Goal: Task Accomplishment & Management: Manage account settings

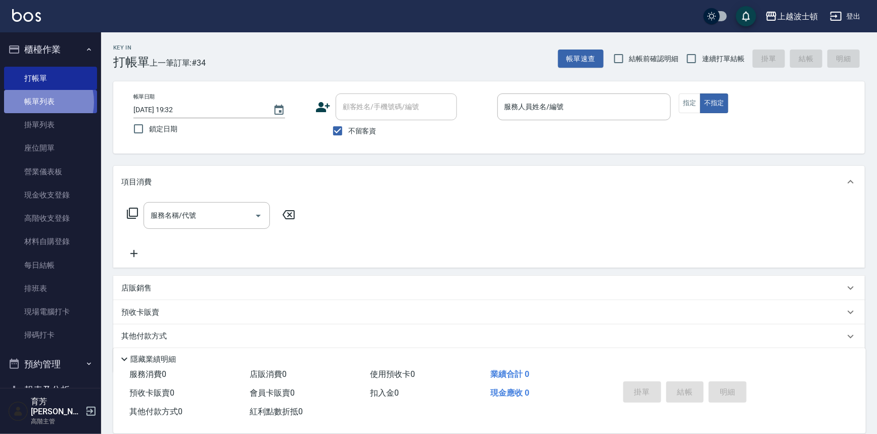
click at [37, 102] on link "帳單列表" at bounding box center [50, 101] width 93 height 23
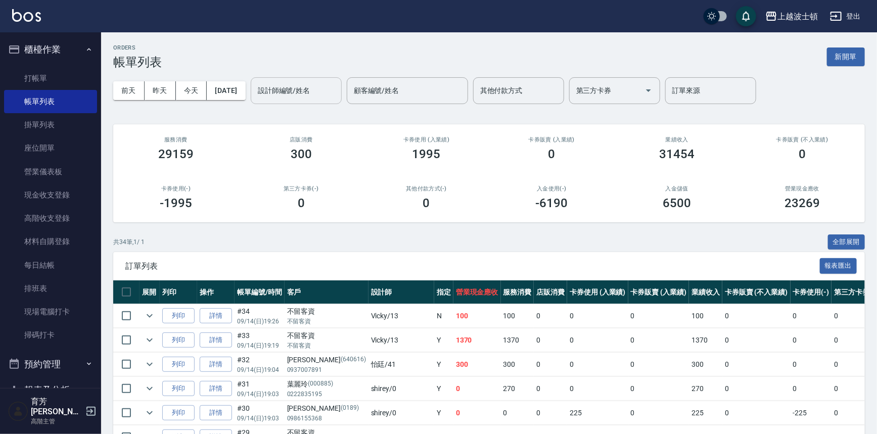
click at [316, 91] on input "設計師編號/姓名" at bounding box center [296, 91] width 82 height 18
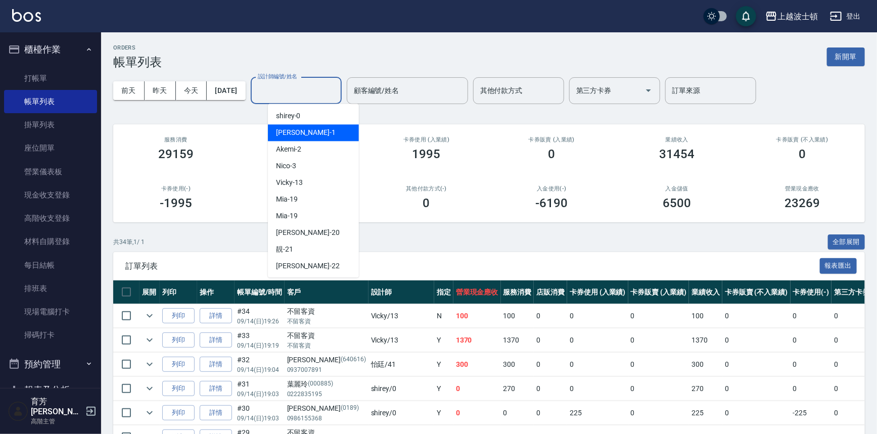
click at [307, 131] on div "[PERSON_NAME] -1" at bounding box center [313, 132] width 91 height 17
type input "[PERSON_NAME]-1"
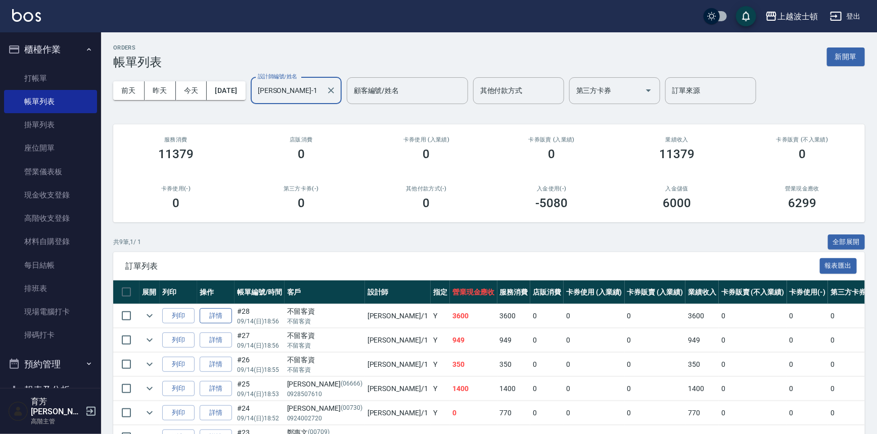
click at [210, 317] on link "詳情" at bounding box center [216, 316] width 32 height 16
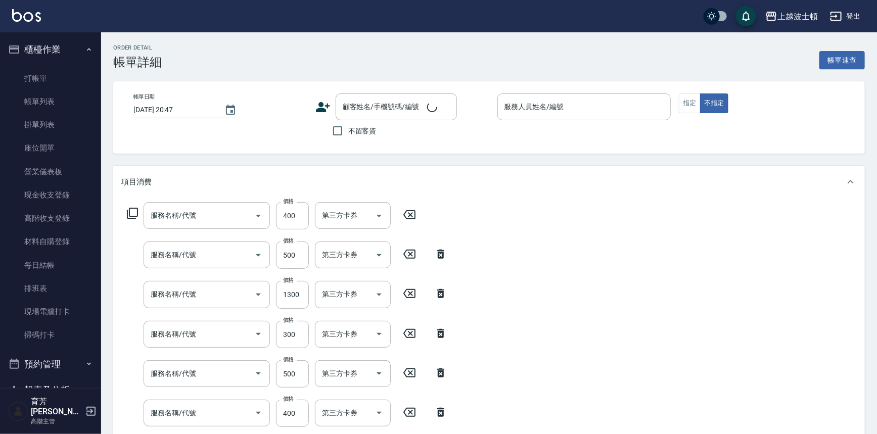
type input "[DATE] 18:56"
checkbox input "true"
type input "[PERSON_NAME]-1"
type input "剪髮(305)"
type input "洗直(400)"
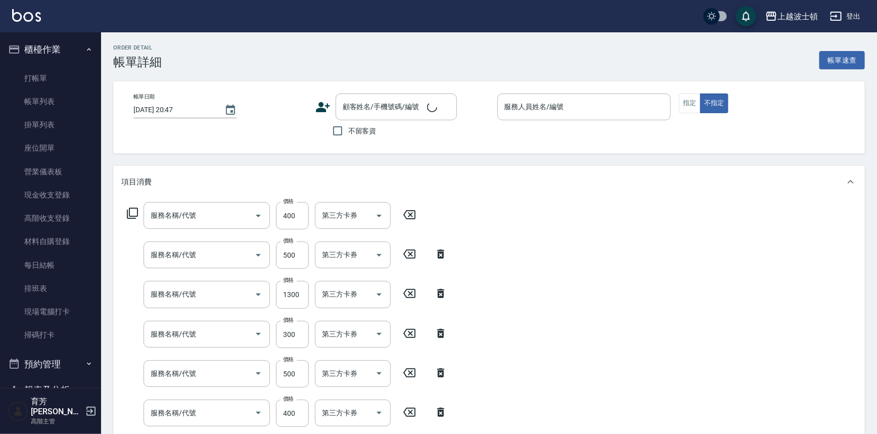
type input "洗+染髮(底染)(503)"
type input "+染(中-300)(504)"
type input "自備防護(709)"
type input "[PERSON_NAME](800)(702)"
type input "髮色調整(200)(501)"
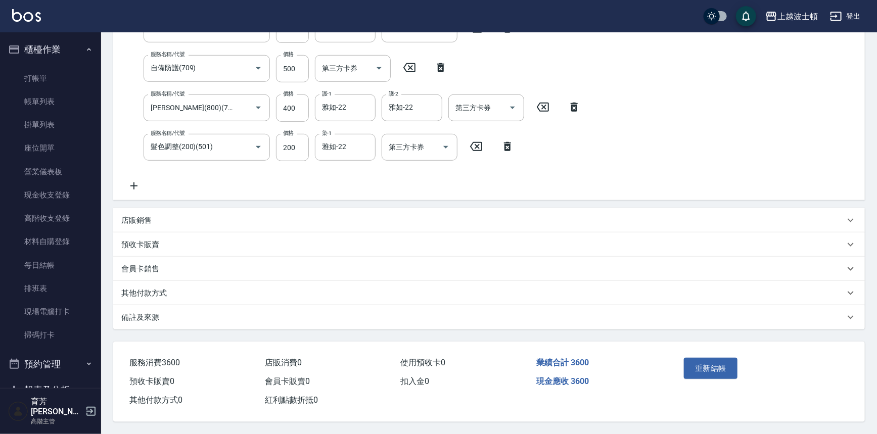
scroll to position [307, 0]
click at [144, 211] on div "店販銷售" at bounding box center [489, 220] width 752 height 24
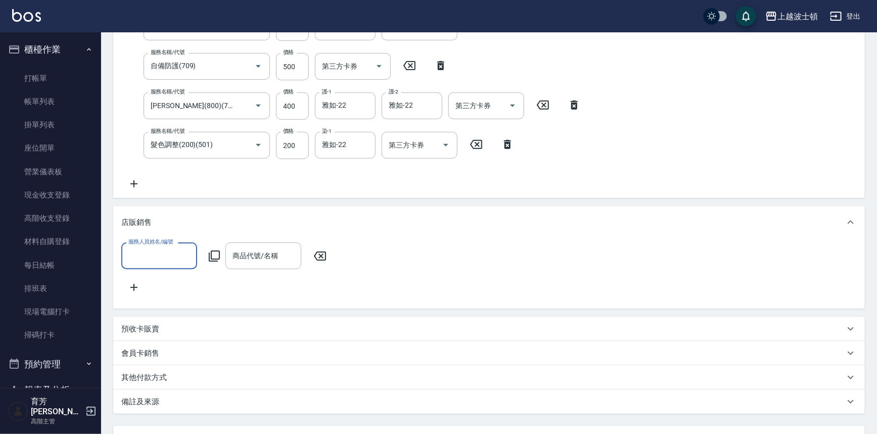
scroll to position [0, 0]
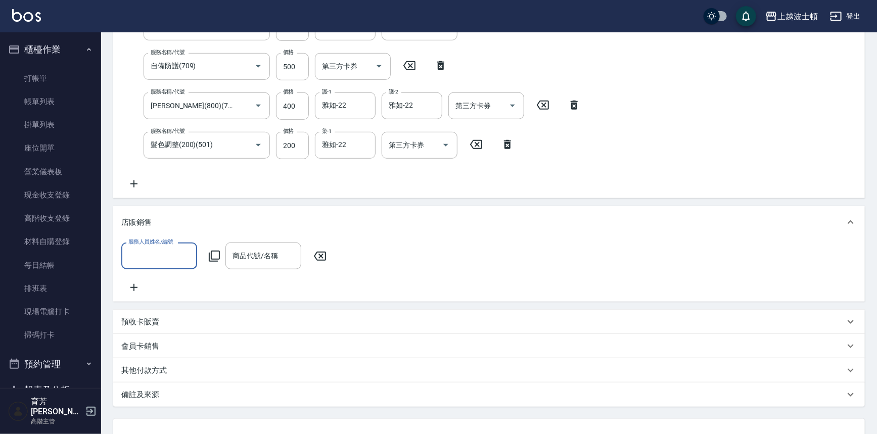
drag, startPoint x: 150, startPoint y: 254, endPoint x: 149, endPoint y: 249, distance: 5.1
click at [150, 254] on input "服務人員姓名/編號" at bounding box center [159, 256] width 67 height 18
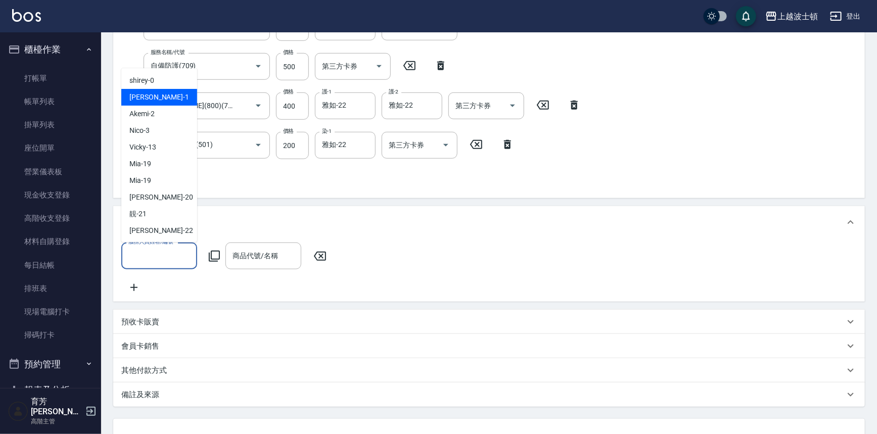
click at [155, 100] on div "[PERSON_NAME] -1" at bounding box center [159, 98] width 76 height 17
type input "[PERSON_NAME]-1"
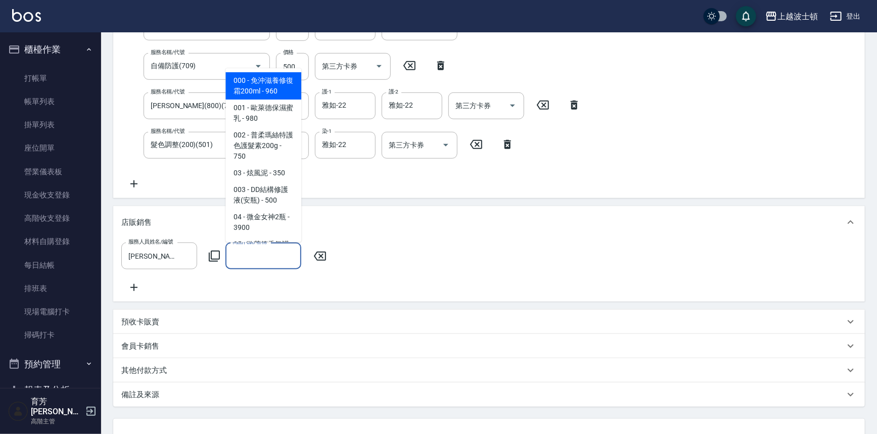
click at [252, 253] on input "商品代號/名稱" at bounding box center [263, 256] width 67 height 18
click at [252, 249] on input "商品代號/名稱" at bounding box center [263, 256] width 67 height 18
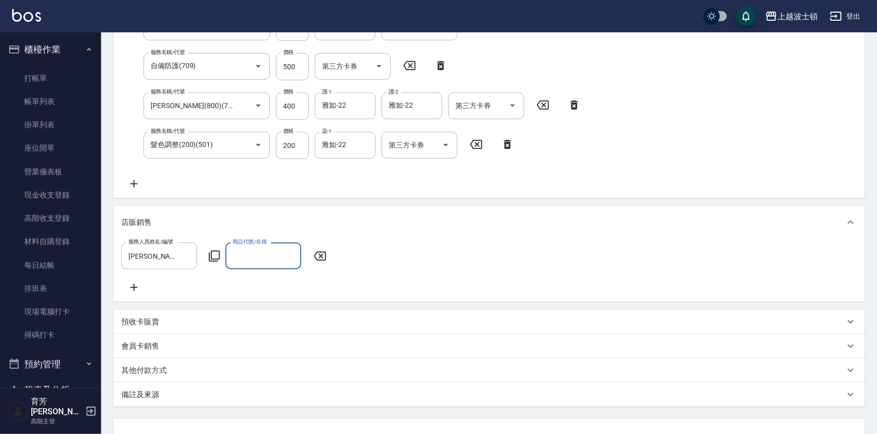
click at [252, 251] on input "商品代號/名稱" at bounding box center [263, 256] width 67 height 18
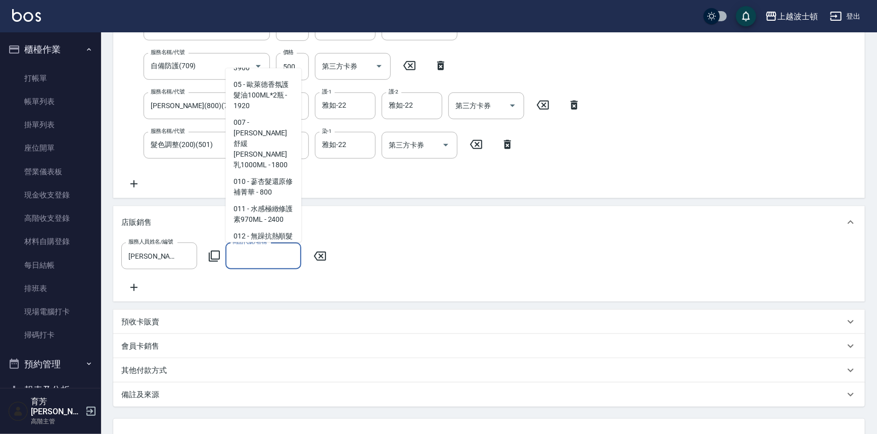
scroll to position [160, 0]
click at [251, 250] on input "商品代號/名稱" at bounding box center [263, 256] width 67 height 18
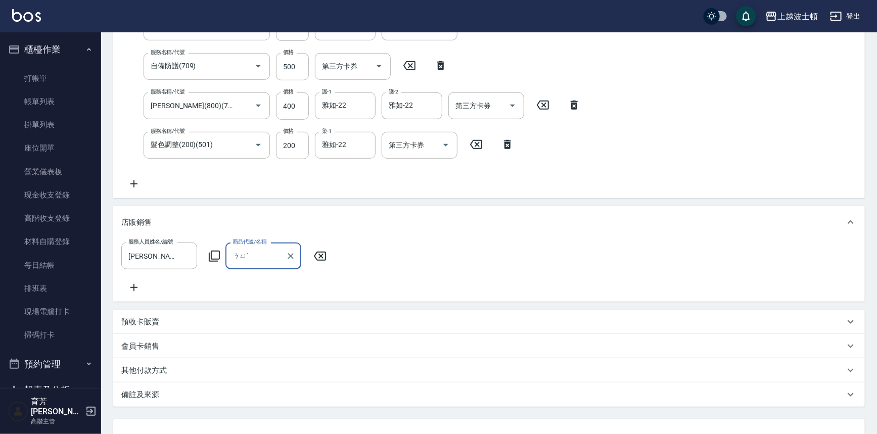
type input "ㄋ"
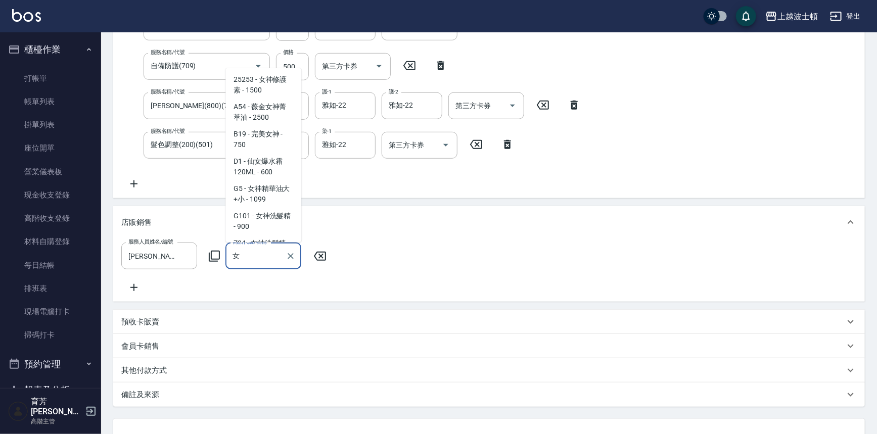
scroll to position [193, 0]
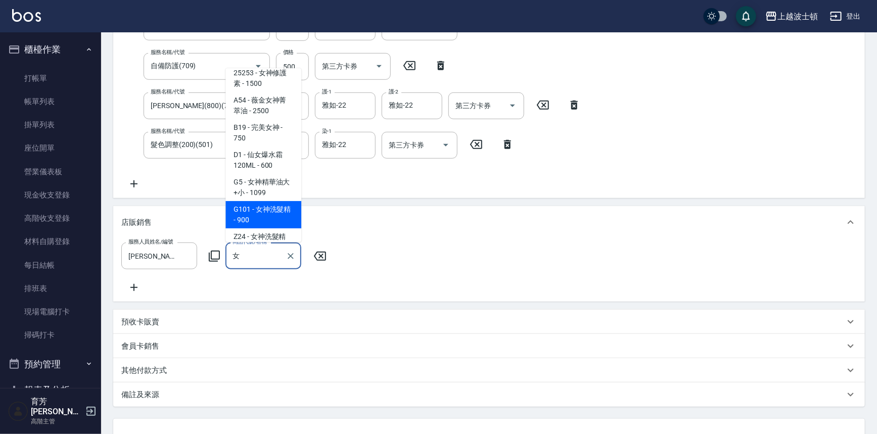
click at [267, 208] on span "G101 - 女神洗髮精 - 900" at bounding box center [264, 215] width 76 height 27
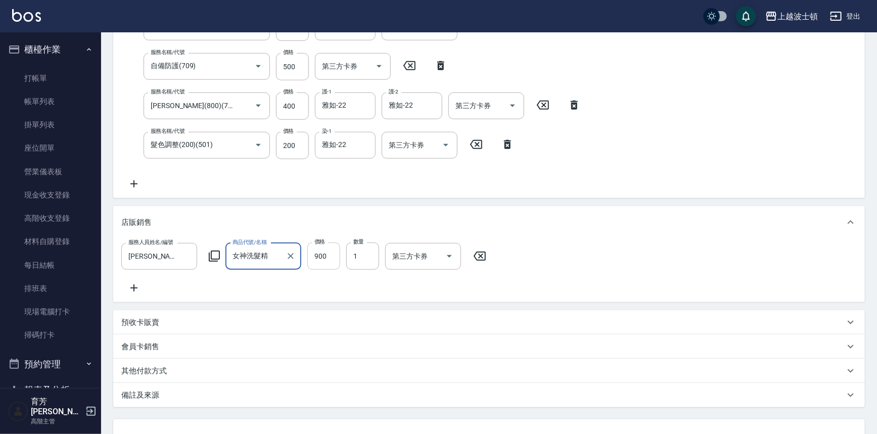
type input "女神洗髮精"
click at [321, 255] on input "900" at bounding box center [323, 256] width 33 height 27
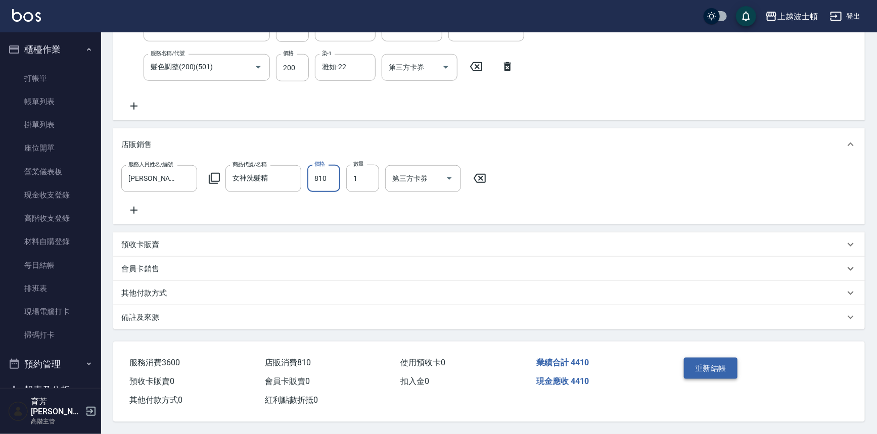
type input "810"
click at [711, 366] on button "重新結帳" at bounding box center [711, 368] width 54 height 21
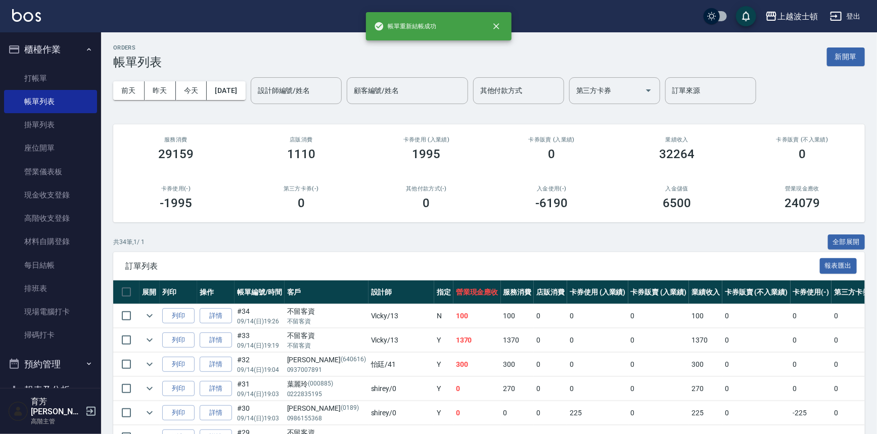
click at [314, 93] on input "設計師編號/姓名" at bounding box center [296, 91] width 82 height 18
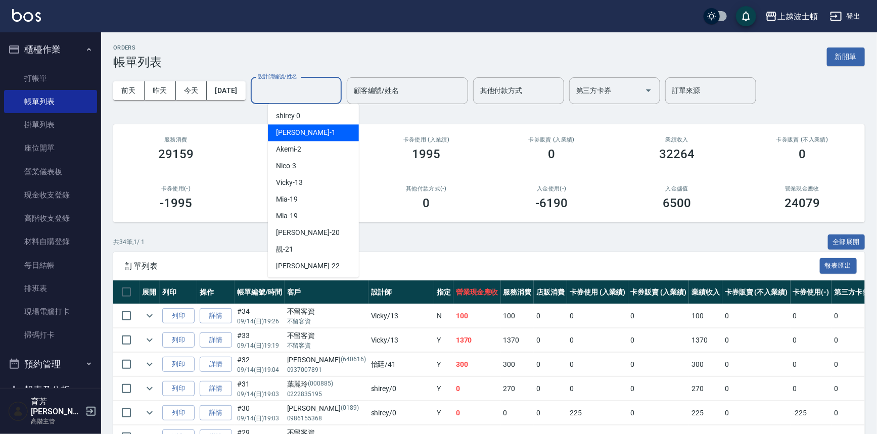
click at [311, 136] on div "[PERSON_NAME] -1" at bounding box center [313, 132] width 91 height 17
type input "[PERSON_NAME]-1"
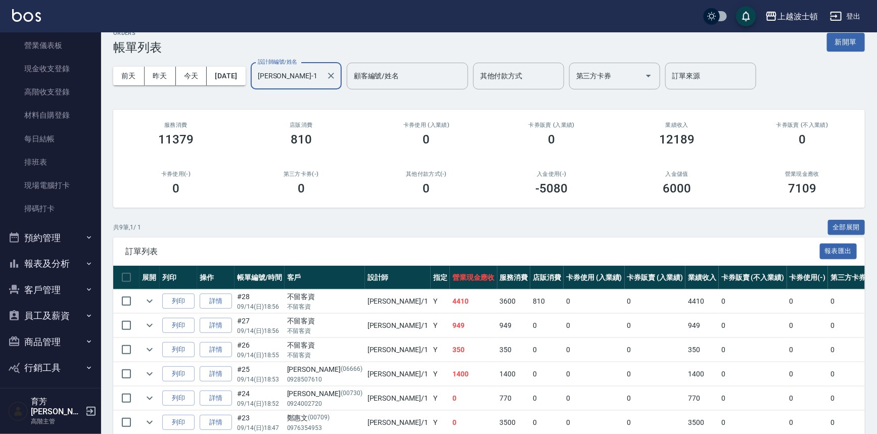
scroll to position [148, 0]
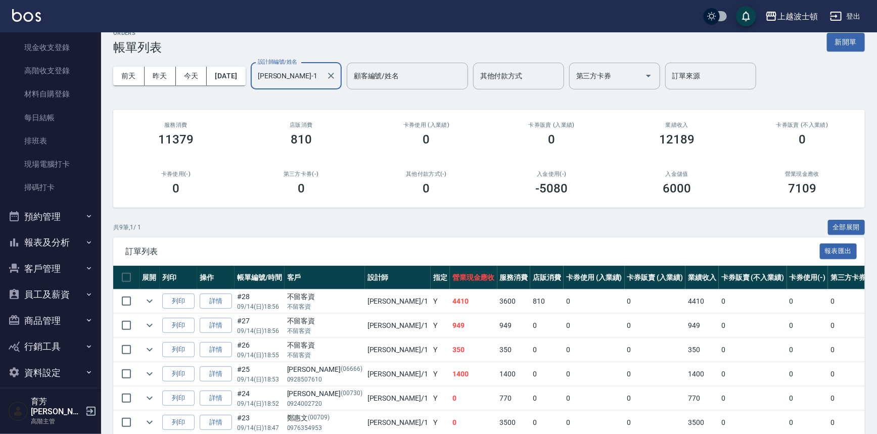
click at [46, 243] on button "報表及分析" at bounding box center [50, 243] width 93 height 26
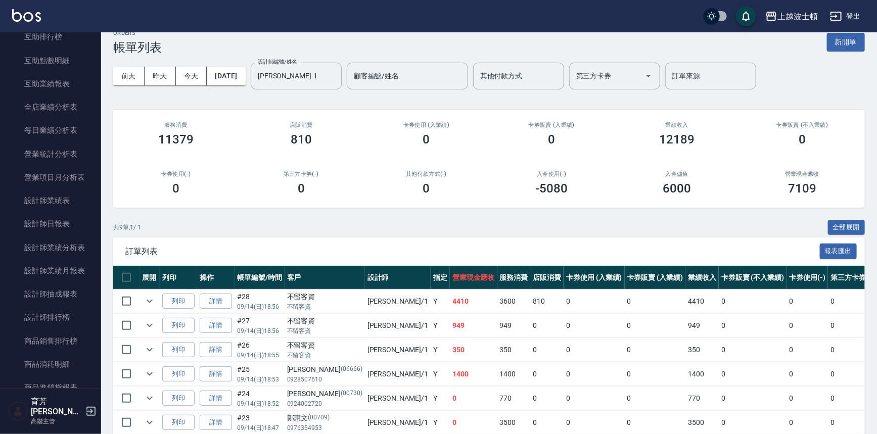
scroll to position [568, 0]
click at [46, 204] on link "設計師日報表" at bounding box center [50, 201] width 93 height 23
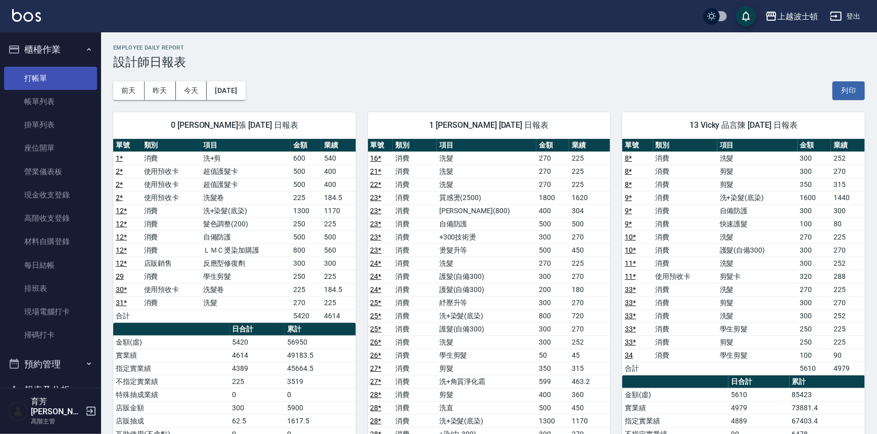
click at [35, 77] on link "打帳單" at bounding box center [50, 78] width 93 height 23
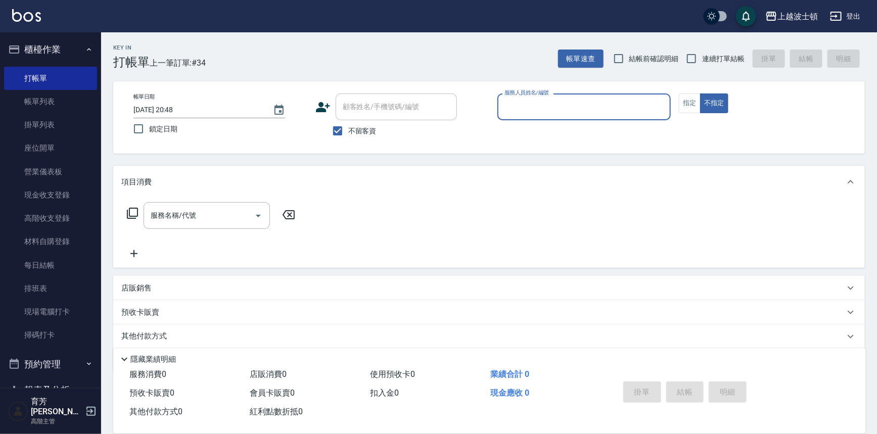
click at [50, 51] on button "櫃檯作業" at bounding box center [50, 49] width 93 height 26
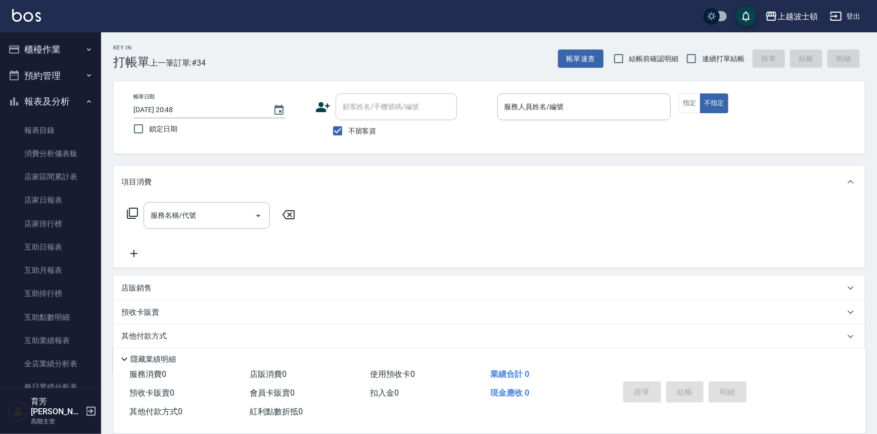
click at [43, 100] on button "報表及分析" at bounding box center [50, 101] width 93 height 26
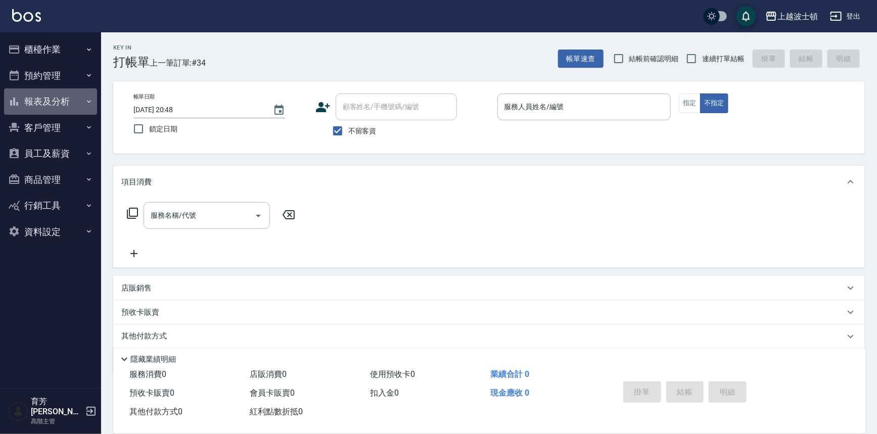
click at [42, 101] on button "報表及分析" at bounding box center [50, 101] width 93 height 26
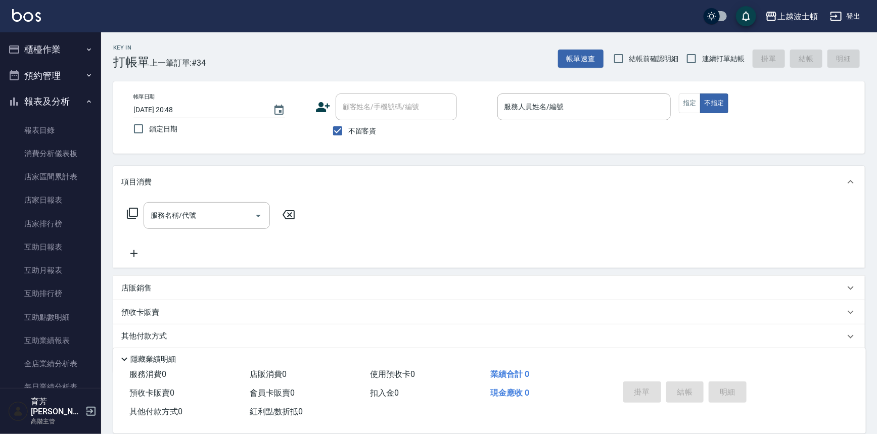
click at [45, 52] on button "櫃檯作業" at bounding box center [50, 49] width 93 height 26
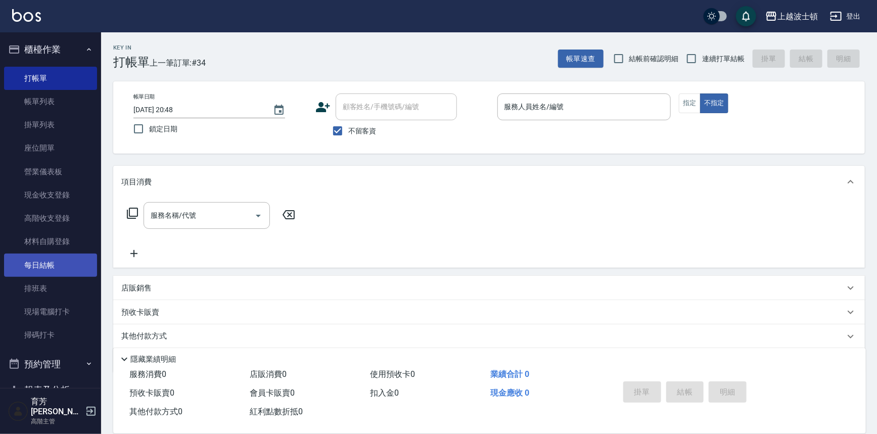
click at [46, 269] on link "每日結帳" at bounding box center [50, 265] width 93 height 23
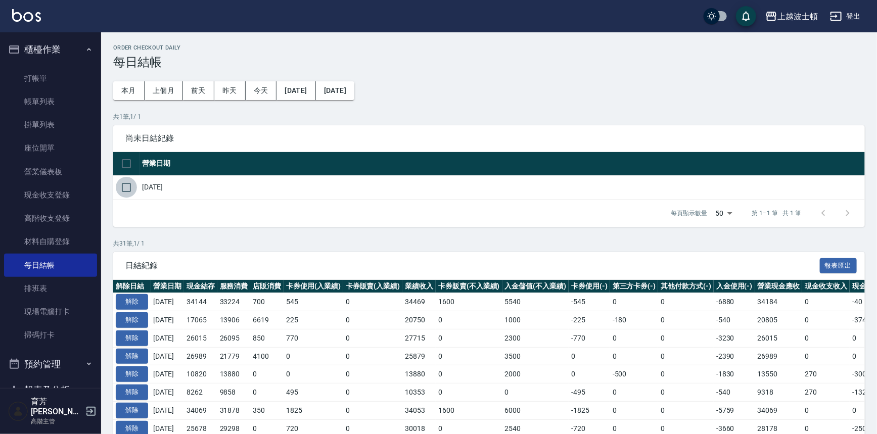
click at [121, 190] on input "checkbox" at bounding box center [126, 187] width 21 height 21
checkbox input "true"
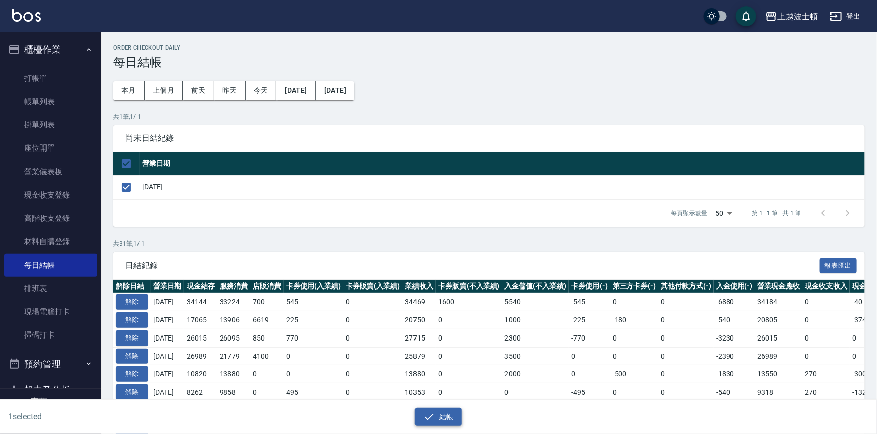
click at [424, 423] on button "結帳" at bounding box center [438, 417] width 47 height 19
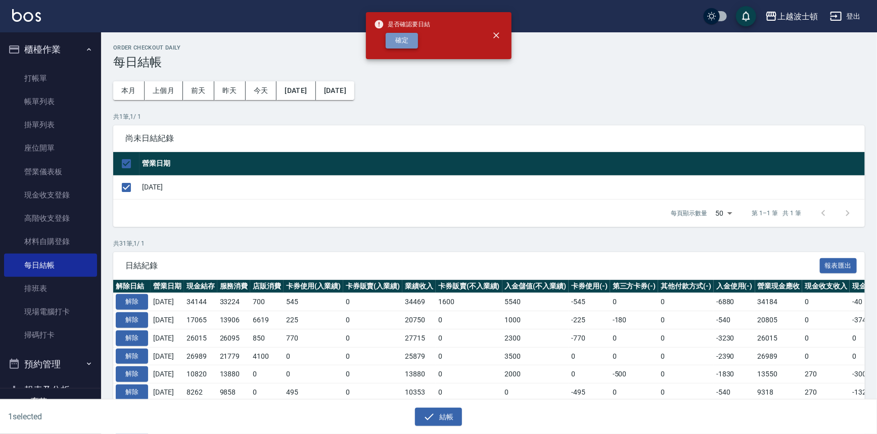
click at [394, 38] on button "確定" at bounding box center [402, 41] width 32 height 16
checkbox input "false"
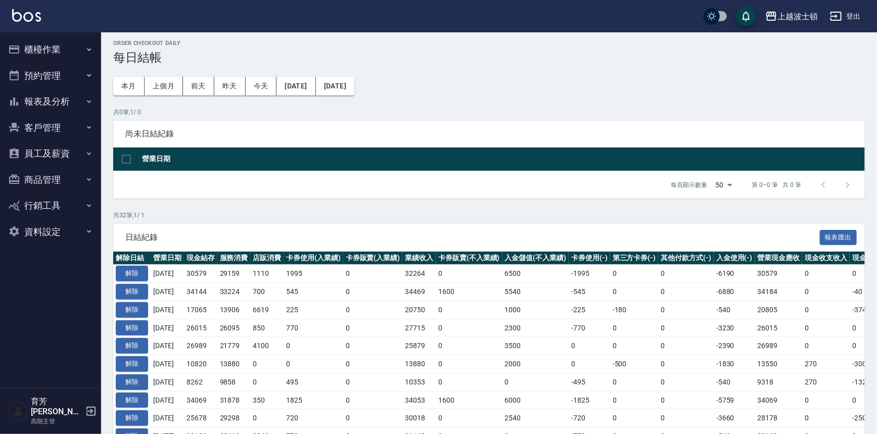
scroll to position [5, 0]
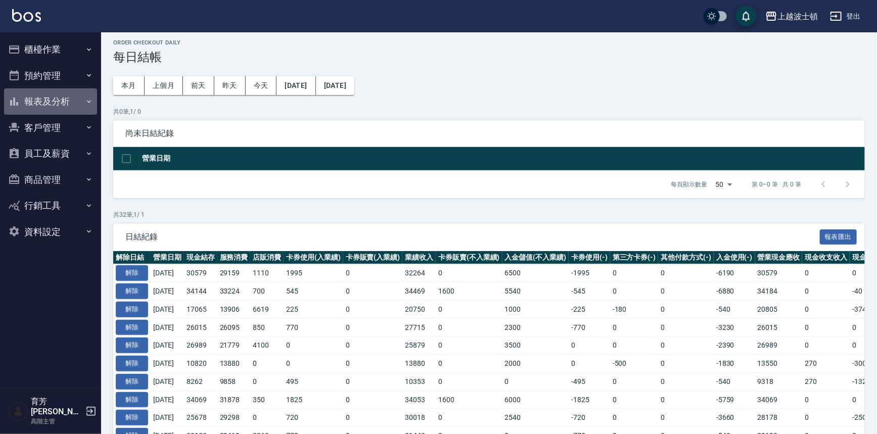
click at [46, 101] on button "報表及分析" at bounding box center [50, 101] width 93 height 26
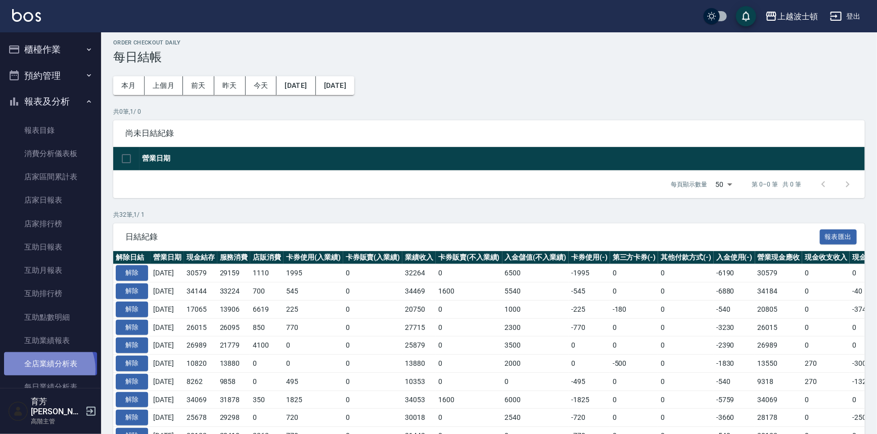
click at [44, 370] on link "全店業績分析表" at bounding box center [50, 363] width 93 height 23
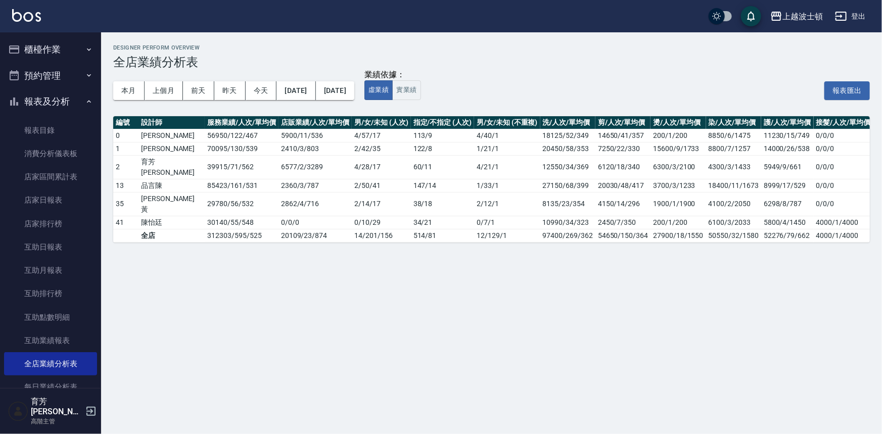
click at [56, 46] on button "櫃檯作業" at bounding box center [50, 49] width 93 height 26
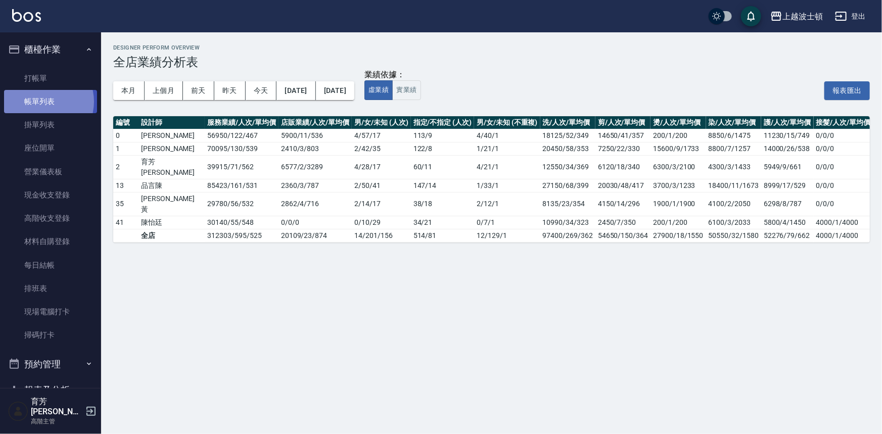
click at [42, 102] on link "帳單列表" at bounding box center [50, 101] width 93 height 23
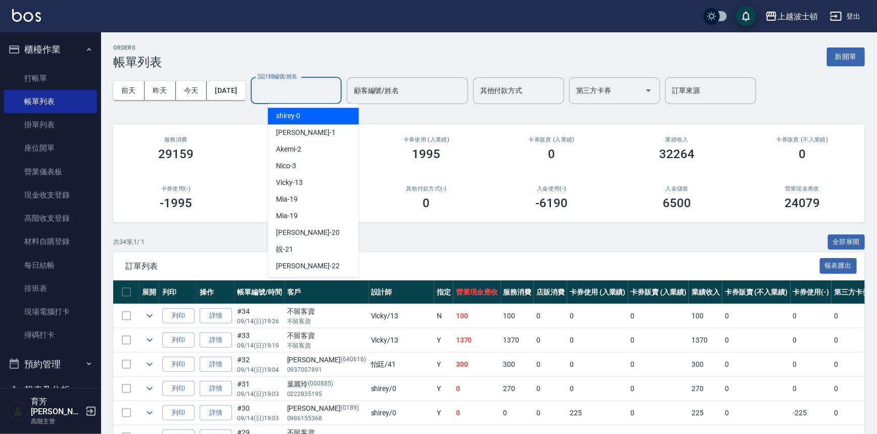
click at [313, 87] on input "設計師編號/姓名" at bounding box center [296, 91] width 82 height 18
click at [302, 125] on div "[PERSON_NAME] -1" at bounding box center [313, 132] width 91 height 17
type input "[PERSON_NAME]-1"
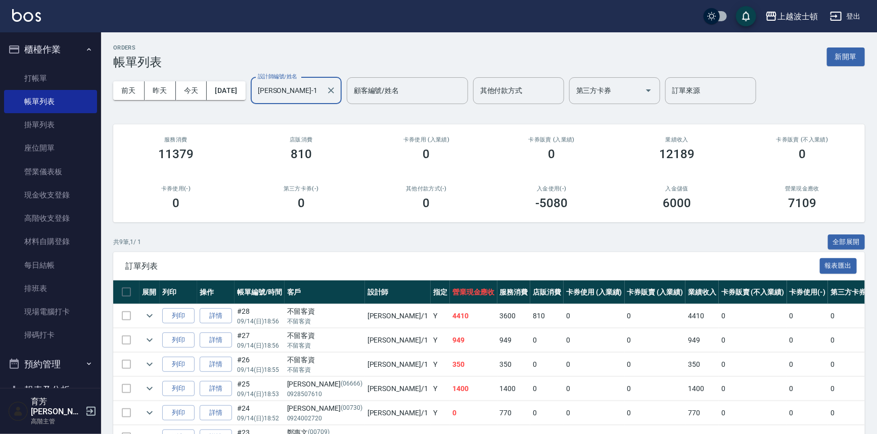
scroll to position [134, 0]
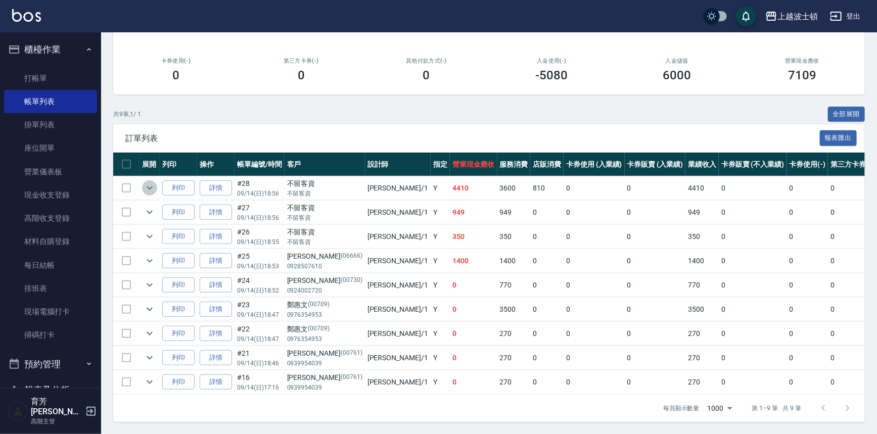
click at [147, 182] on icon "expand row" at bounding box center [150, 188] width 12 height 12
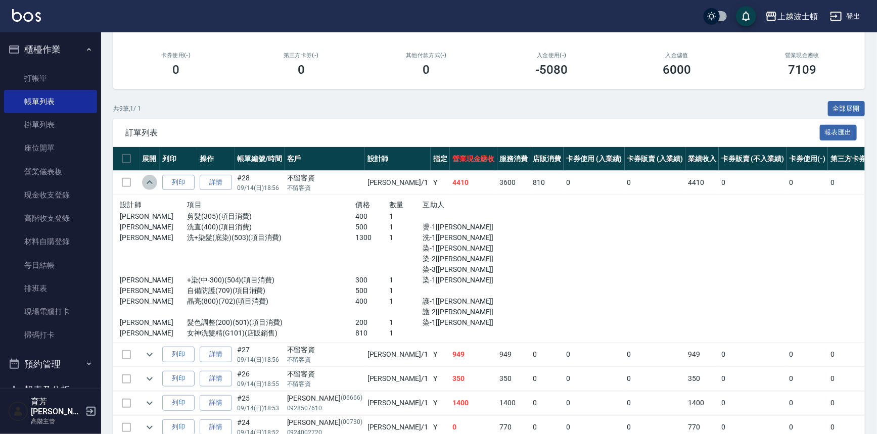
click at [147, 178] on icon "expand row" at bounding box center [150, 182] width 12 height 12
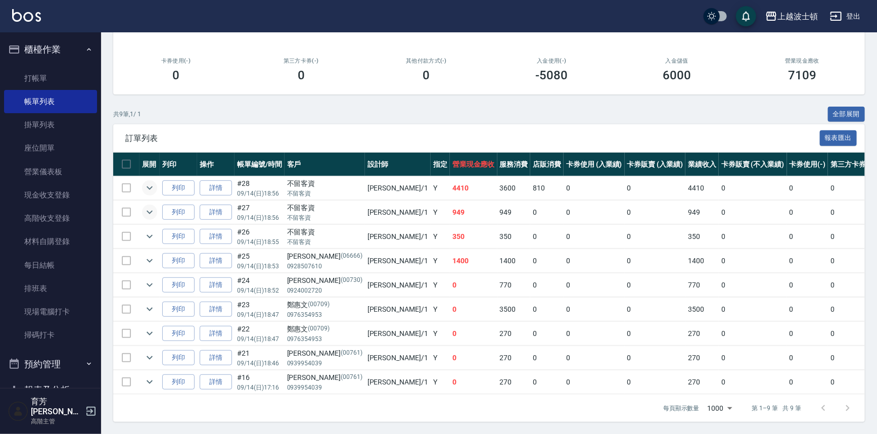
click at [152, 207] on icon "expand row" at bounding box center [150, 212] width 12 height 12
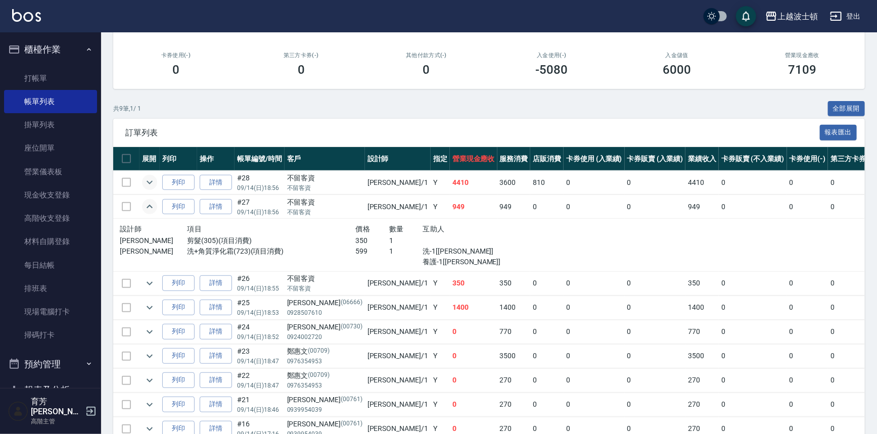
click at [152, 207] on icon "expand row" at bounding box center [150, 207] width 6 height 4
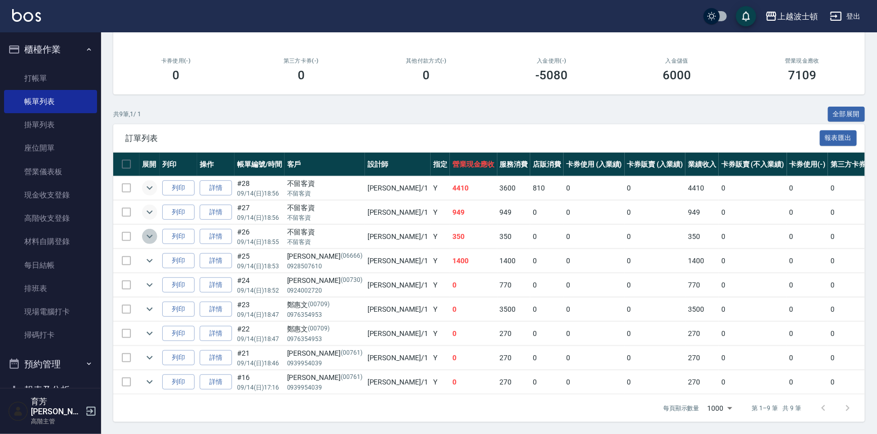
click at [150, 231] on icon "expand row" at bounding box center [150, 237] width 12 height 12
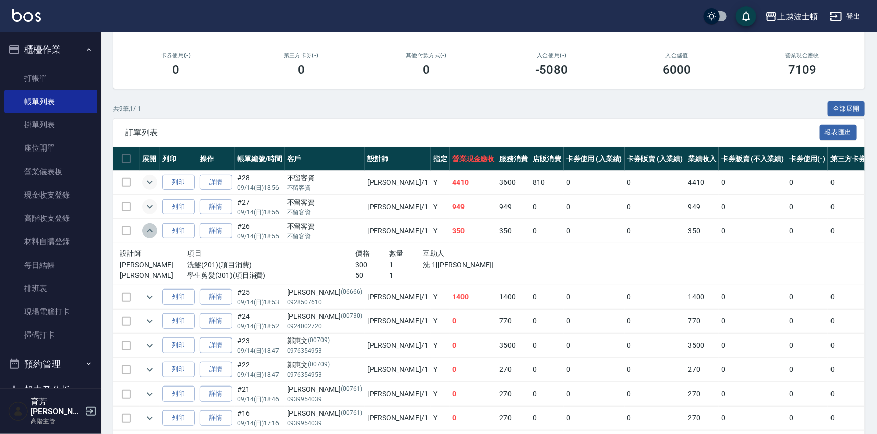
click at [150, 225] on icon "expand row" at bounding box center [150, 231] width 12 height 12
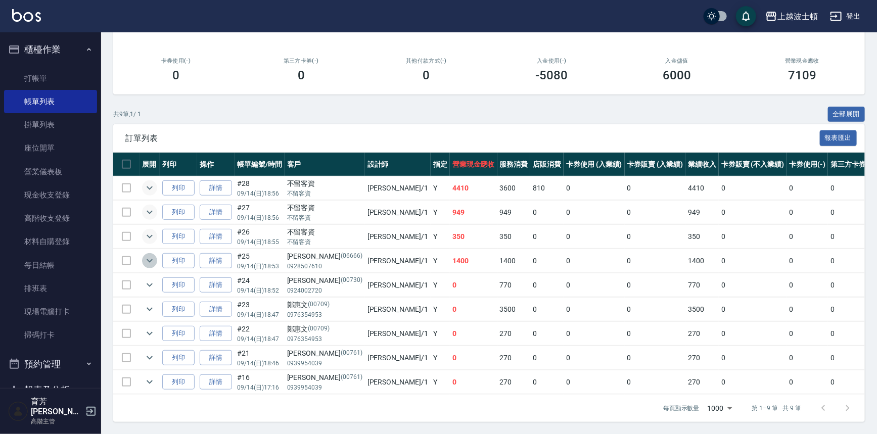
click at [146, 255] on icon "expand row" at bounding box center [150, 261] width 12 height 12
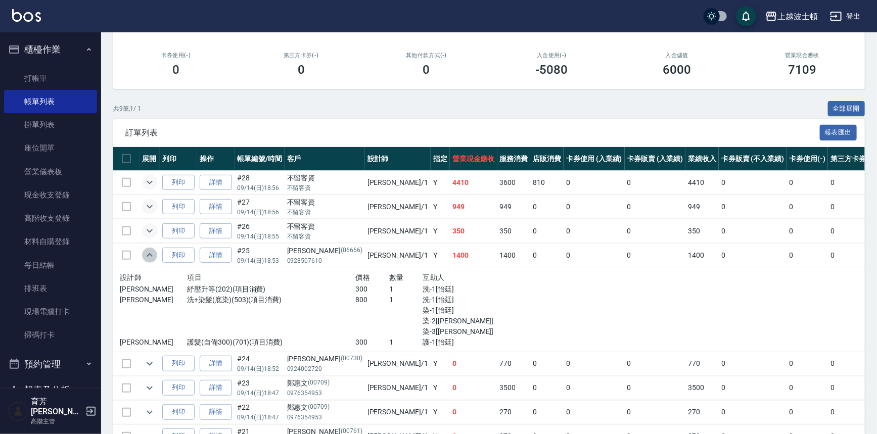
click at [146, 255] on icon "expand row" at bounding box center [150, 255] width 12 height 12
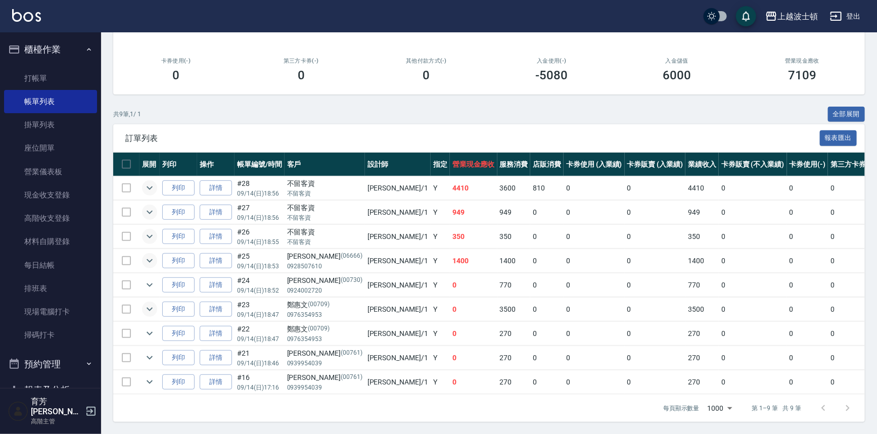
click at [154, 303] on icon "expand row" at bounding box center [150, 309] width 12 height 12
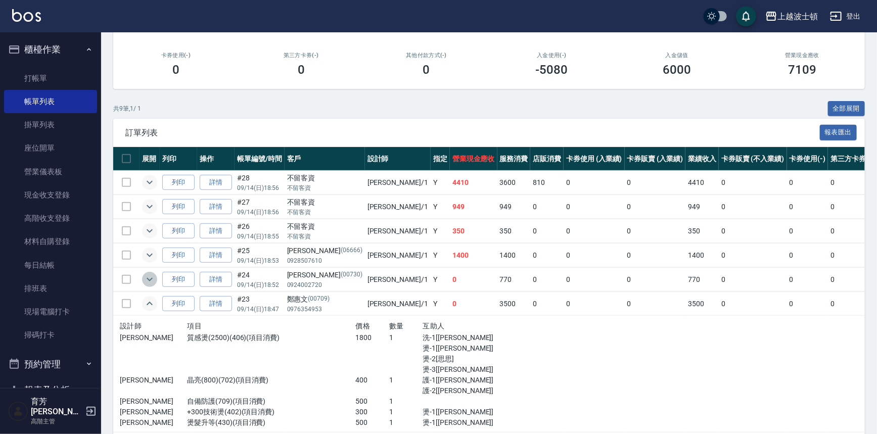
click at [151, 283] on icon "expand row" at bounding box center [150, 280] width 12 height 12
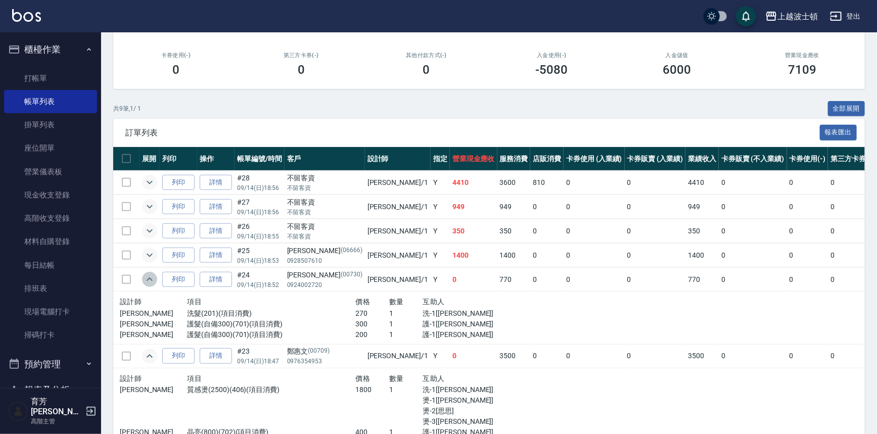
click at [151, 282] on icon "expand row" at bounding box center [150, 280] width 12 height 12
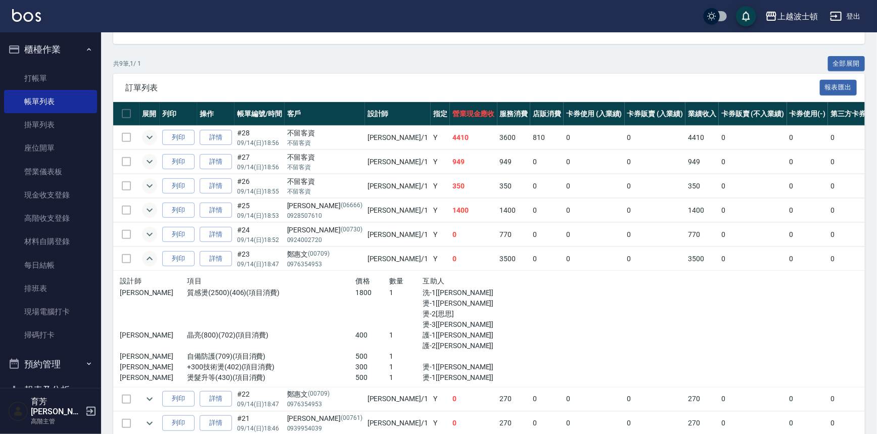
scroll to position [249, 0]
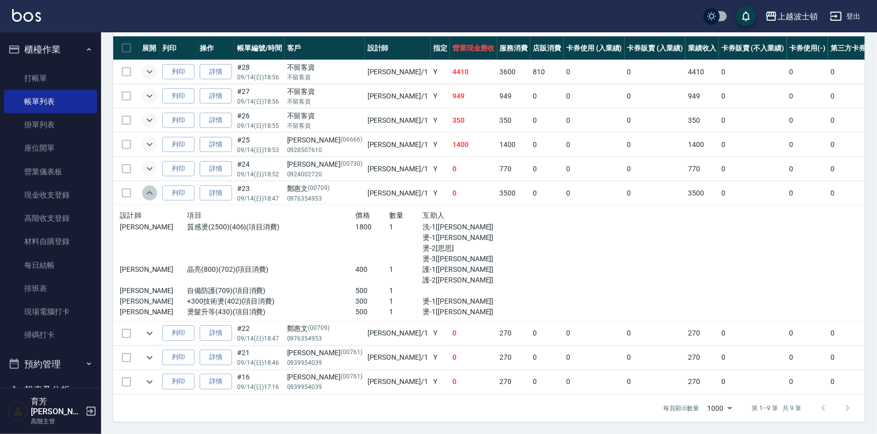
click at [147, 187] on icon "expand row" at bounding box center [150, 193] width 12 height 12
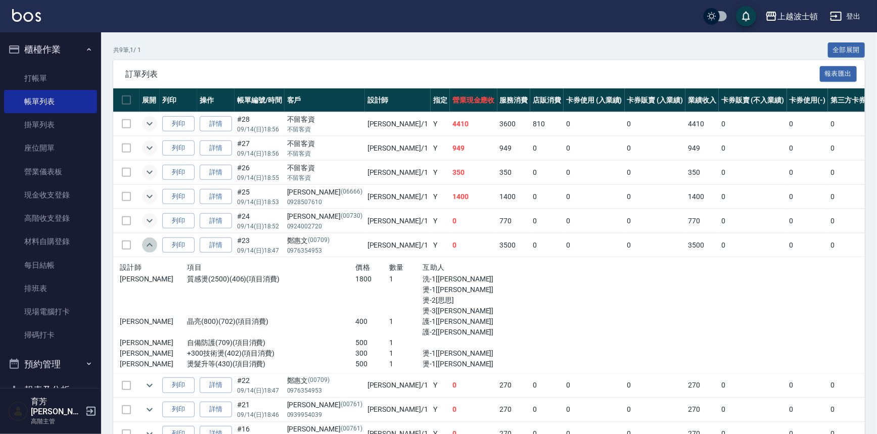
scroll to position [134, 0]
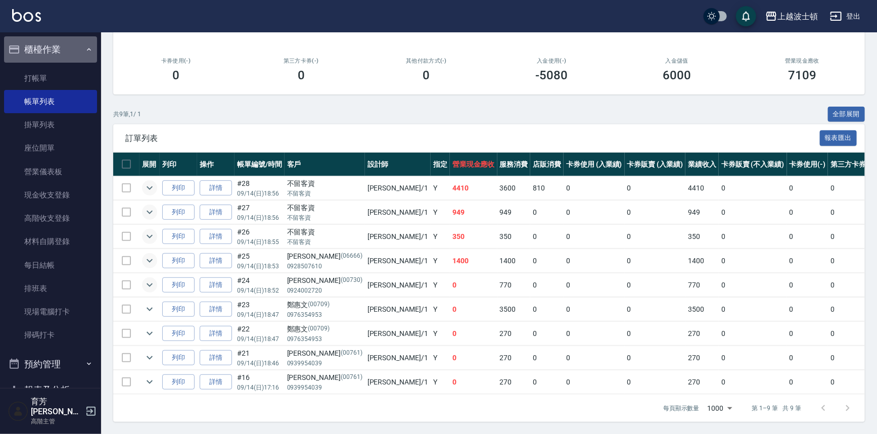
click at [61, 60] on button "櫃檯作業" at bounding box center [50, 49] width 93 height 26
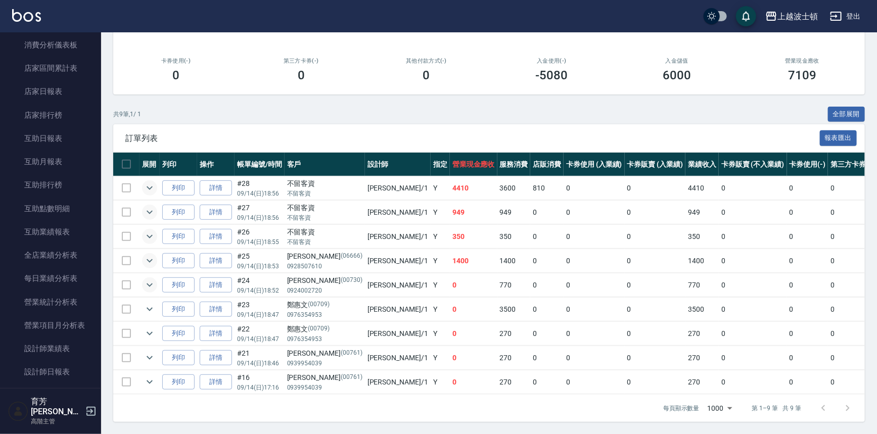
scroll to position [112, 0]
click at [41, 359] on link "設計師日報表" at bounding box center [50, 369] width 93 height 23
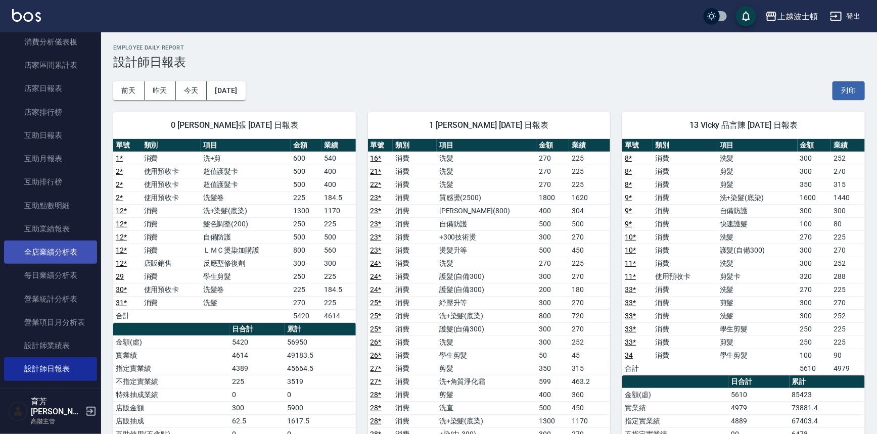
click at [59, 255] on link "全店業績分析表" at bounding box center [50, 252] width 93 height 23
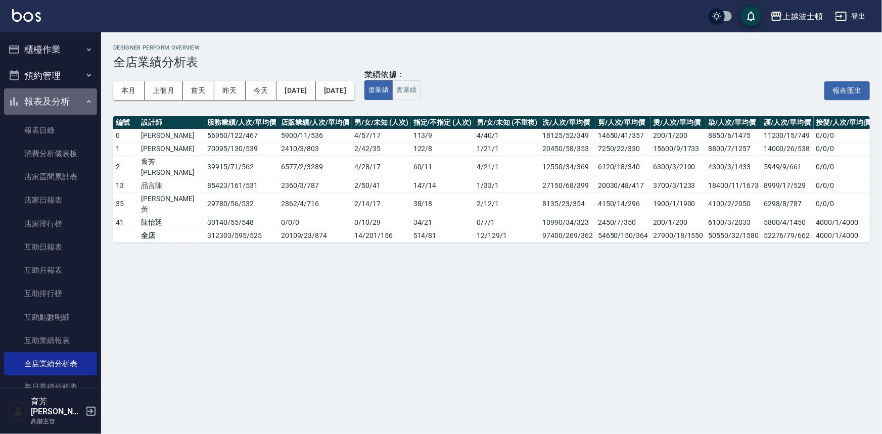
click at [85, 99] on icon "button" at bounding box center [89, 102] width 8 height 8
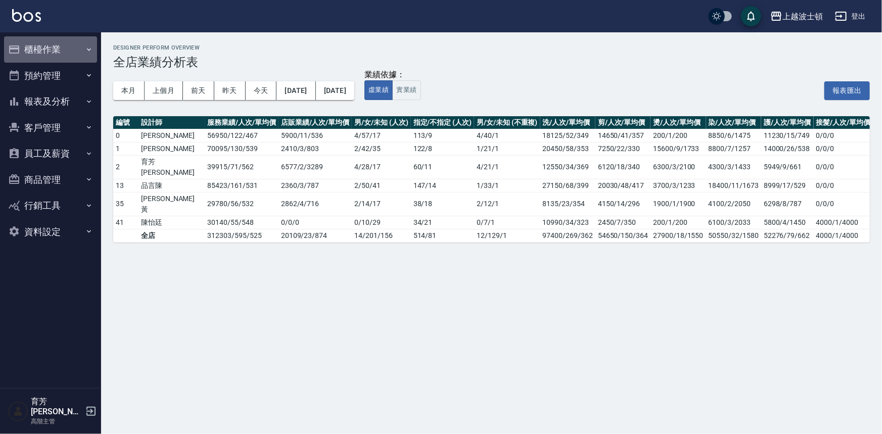
click at [50, 53] on button "櫃檯作業" at bounding box center [50, 49] width 93 height 26
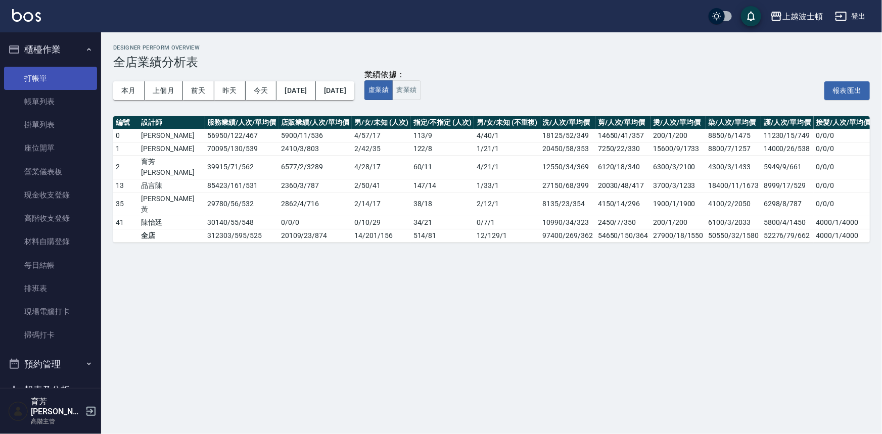
click at [42, 72] on link "打帳單" at bounding box center [50, 78] width 93 height 23
